Goal: Find specific page/section: Find specific page/section

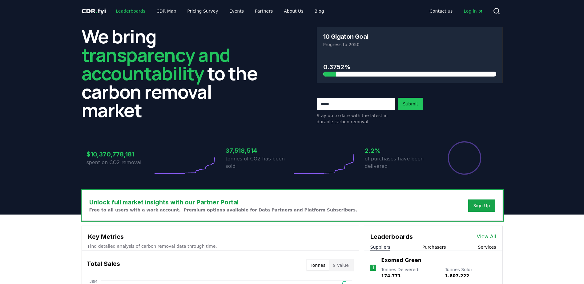
click at [123, 11] on link "Leaderboards" at bounding box center [130, 11] width 39 height 11
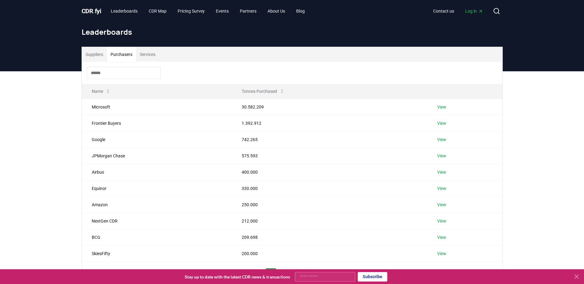
click at [123, 56] on button "Purchasers" at bounding box center [121, 54] width 29 height 15
drag, startPoint x: 239, startPoint y: 106, endPoint x: 267, endPoint y: 107, distance: 28.0
click at [267, 107] on td "30.582.209" at bounding box center [329, 107] width 195 height 16
copy td "30.582.209"
drag, startPoint x: 263, startPoint y: 121, endPoint x: 236, endPoint y: 125, distance: 27.8
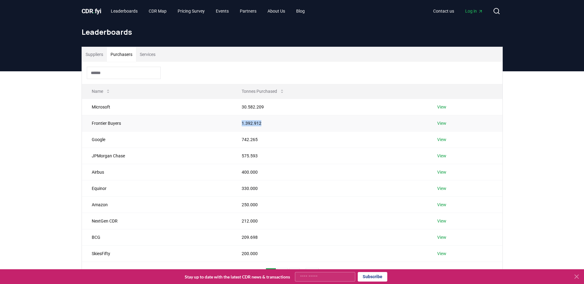
click at [236, 125] on td "1.392.912" at bounding box center [329, 123] width 195 height 16
copy td "1.392.912"
